Goal: Task Accomplishment & Management: Manage account settings

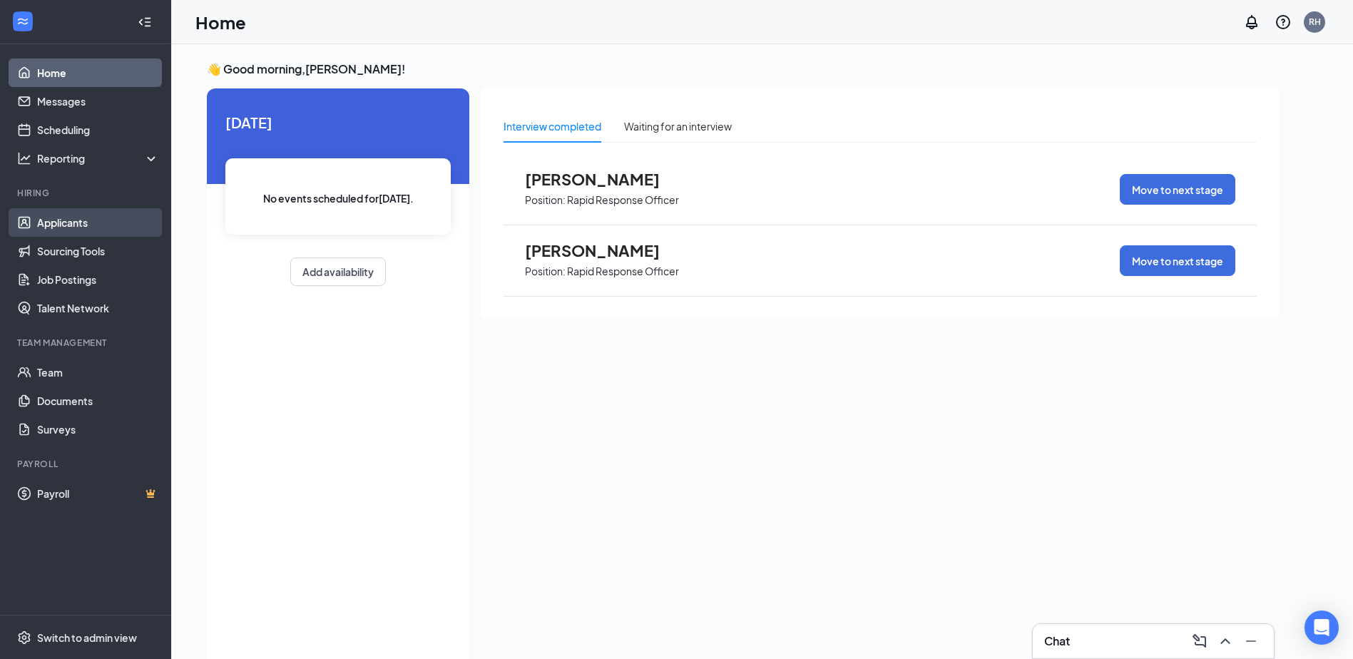
click at [76, 219] on link "Applicants" at bounding box center [98, 222] width 122 height 29
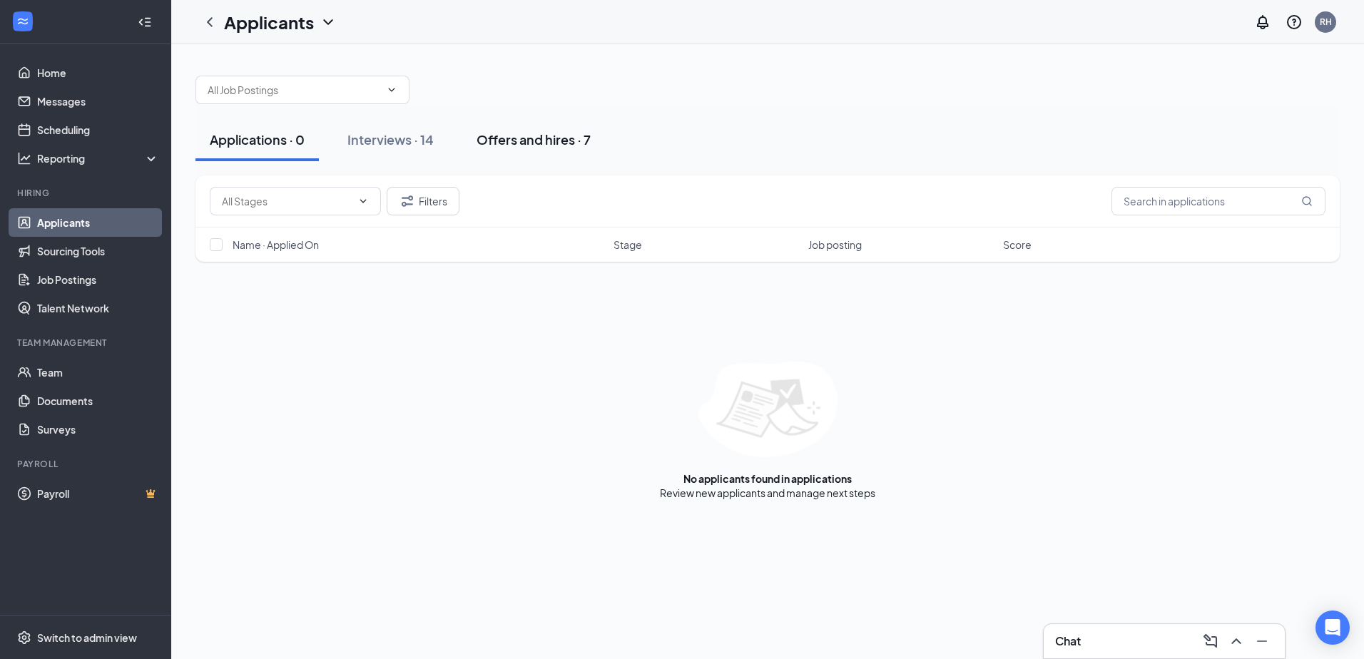
click at [544, 140] on div "Offers and hires · 7" at bounding box center [533, 140] width 114 height 18
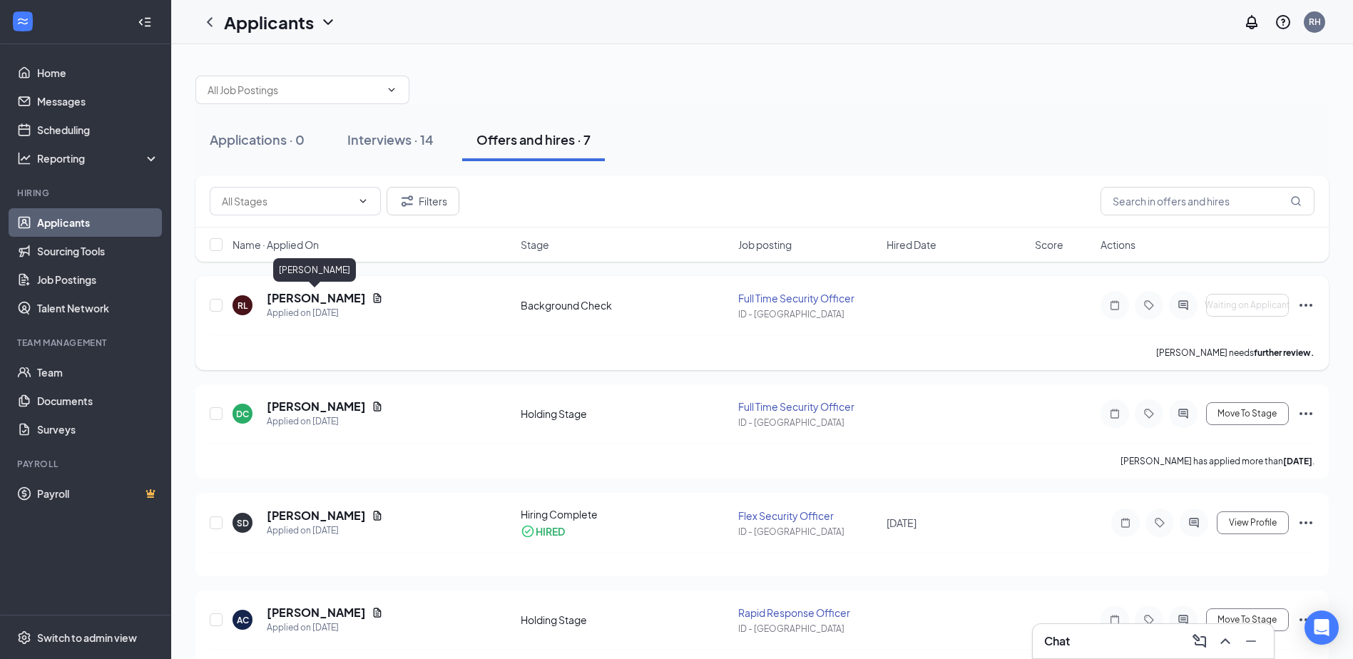
click at [335, 304] on h5 "[PERSON_NAME]" at bounding box center [316, 298] width 99 height 16
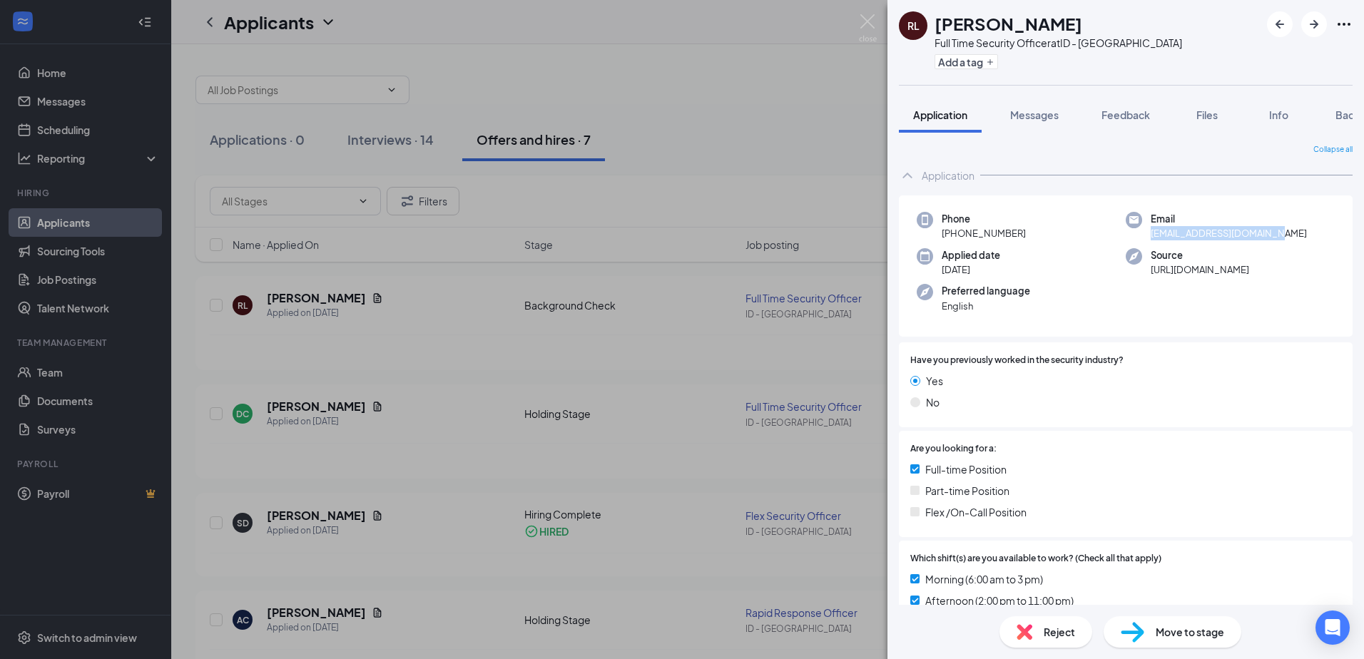
drag, startPoint x: 1146, startPoint y: 235, endPoint x: 1267, endPoint y: 240, distance: 121.4
click at [1267, 240] on div "Email [EMAIL_ADDRESS][DOMAIN_NAME]" at bounding box center [1230, 226] width 209 height 29
copy span "[EMAIL_ADDRESS][DOMAIN_NAME]"
drag, startPoint x: 1019, startPoint y: 234, endPoint x: 969, endPoint y: 233, distance: 49.9
click at [969, 233] on span "[PHONE_NUMBER]" at bounding box center [984, 233] width 84 height 14
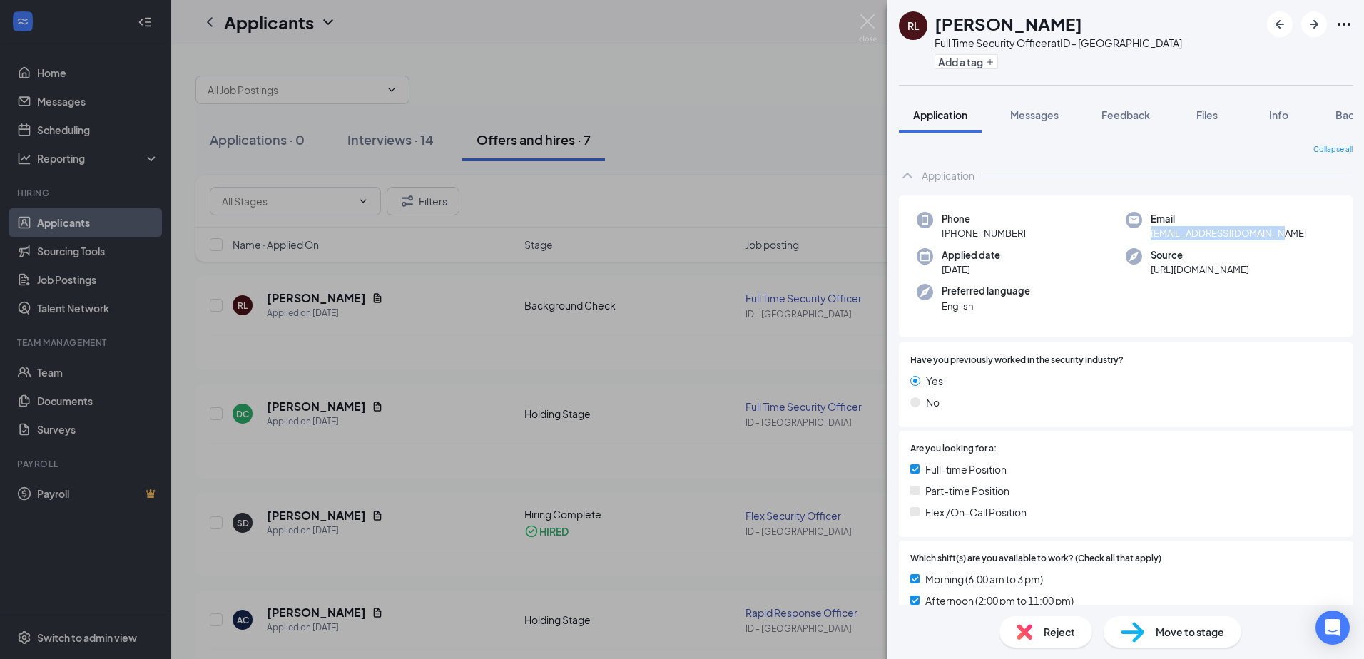
drag, startPoint x: 969, startPoint y: 233, endPoint x: 935, endPoint y: 240, distance: 34.3
click at [935, 240] on div "Phone [PHONE_NUMBER]" at bounding box center [1021, 226] width 209 height 29
copy span "[PHONE_NUMBER]"
click at [869, 18] on img at bounding box center [868, 28] width 18 height 28
